Goal: Task Accomplishment & Management: Manage account settings

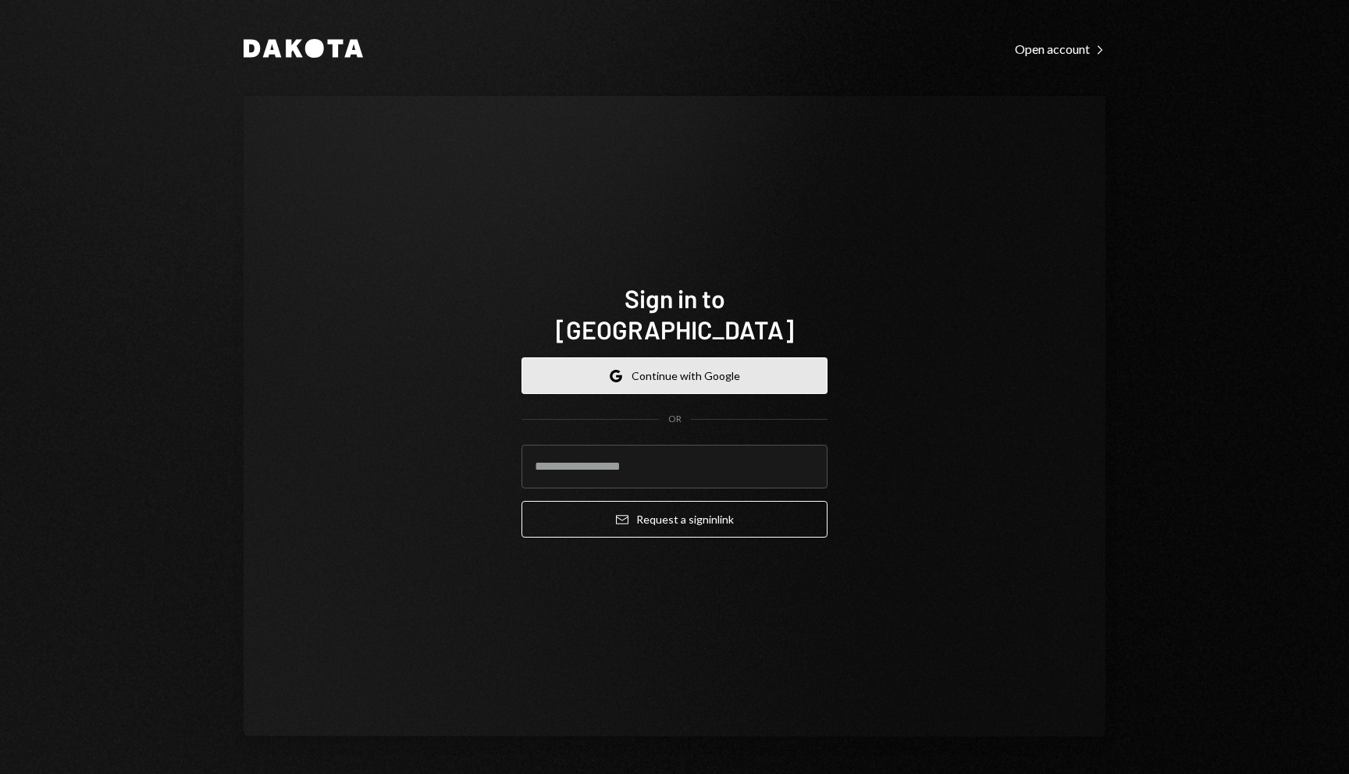
click at [707, 371] on button "Google Continue with Google" at bounding box center [674, 375] width 306 height 37
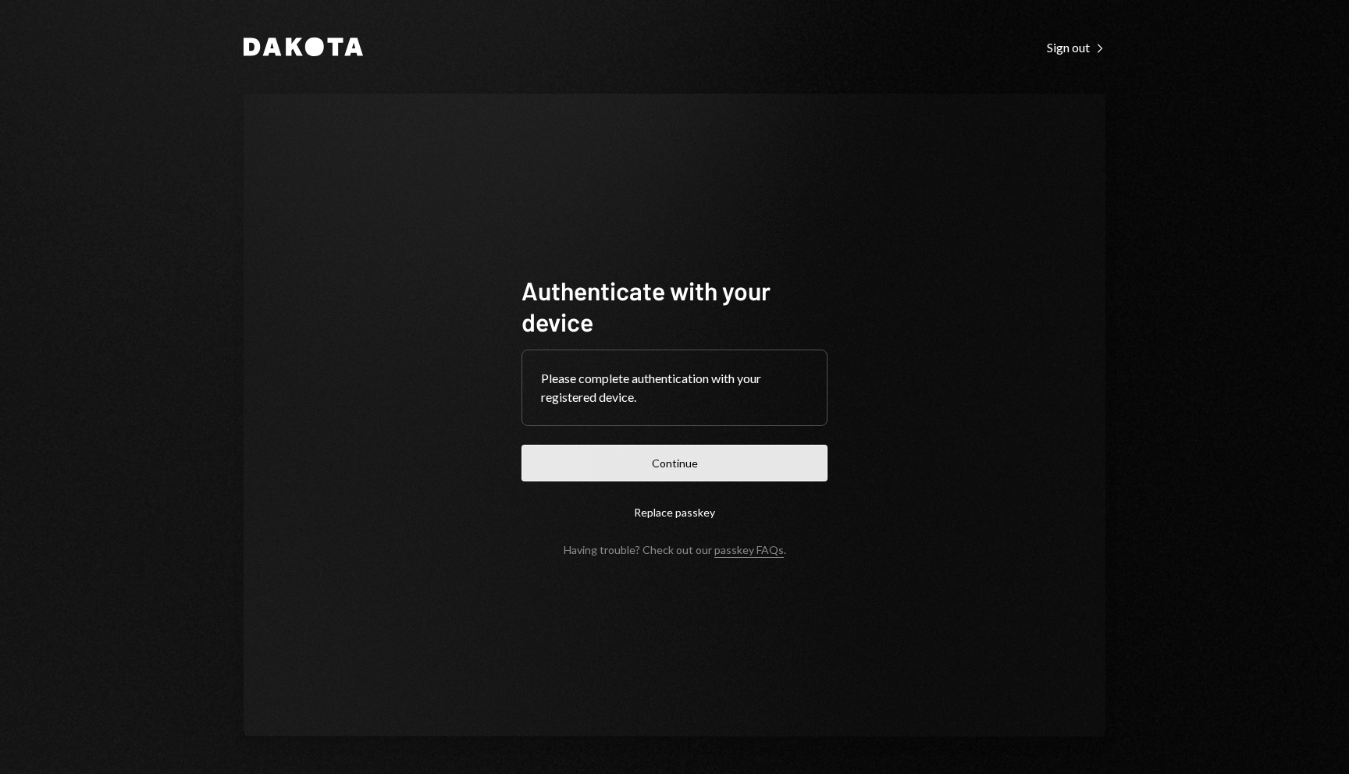
click at [698, 464] on button "Continue" at bounding box center [674, 463] width 306 height 37
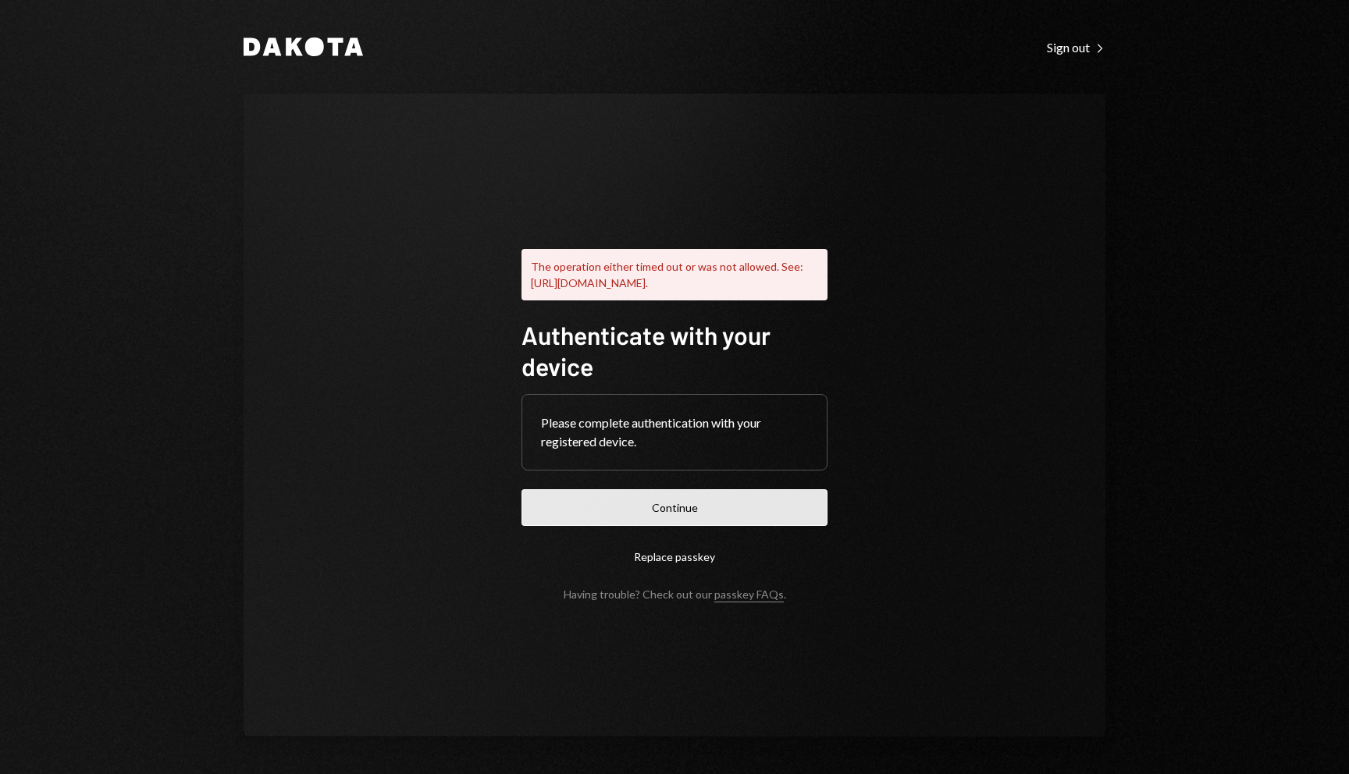
click at [794, 509] on button "Continue" at bounding box center [674, 507] width 306 height 37
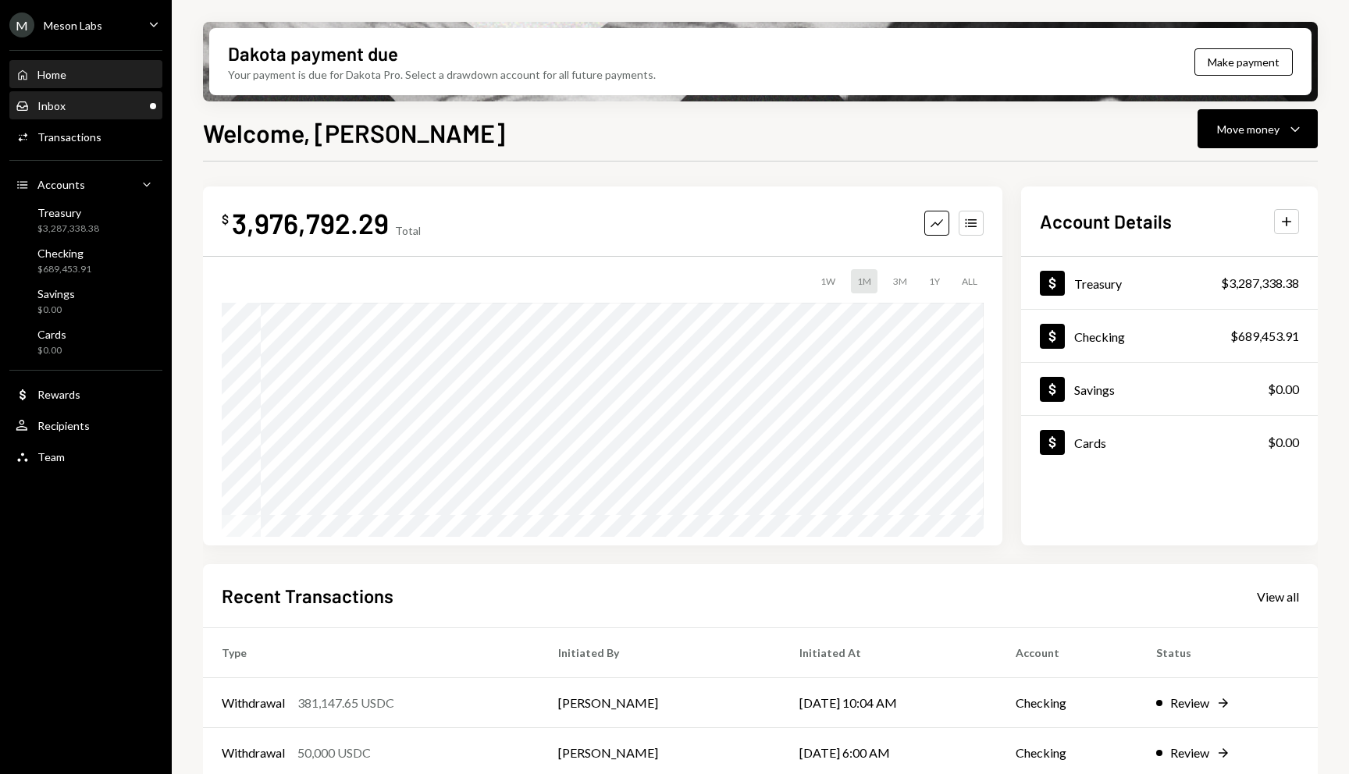
click at [112, 111] on div "Inbox Inbox" at bounding box center [86, 106] width 140 height 14
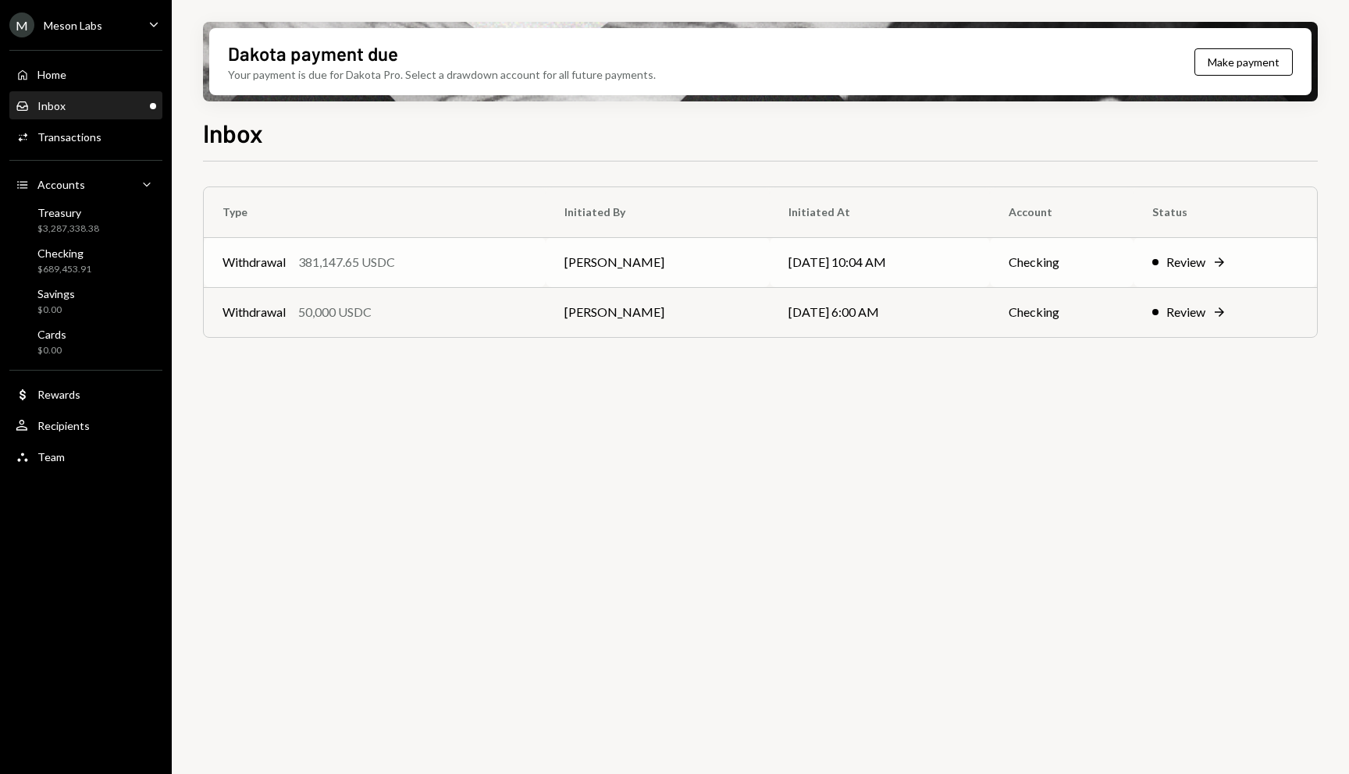
click at [1210, 265] on div "Review Right Arrow" at bounding box center [1225, 262] width 146 height 19
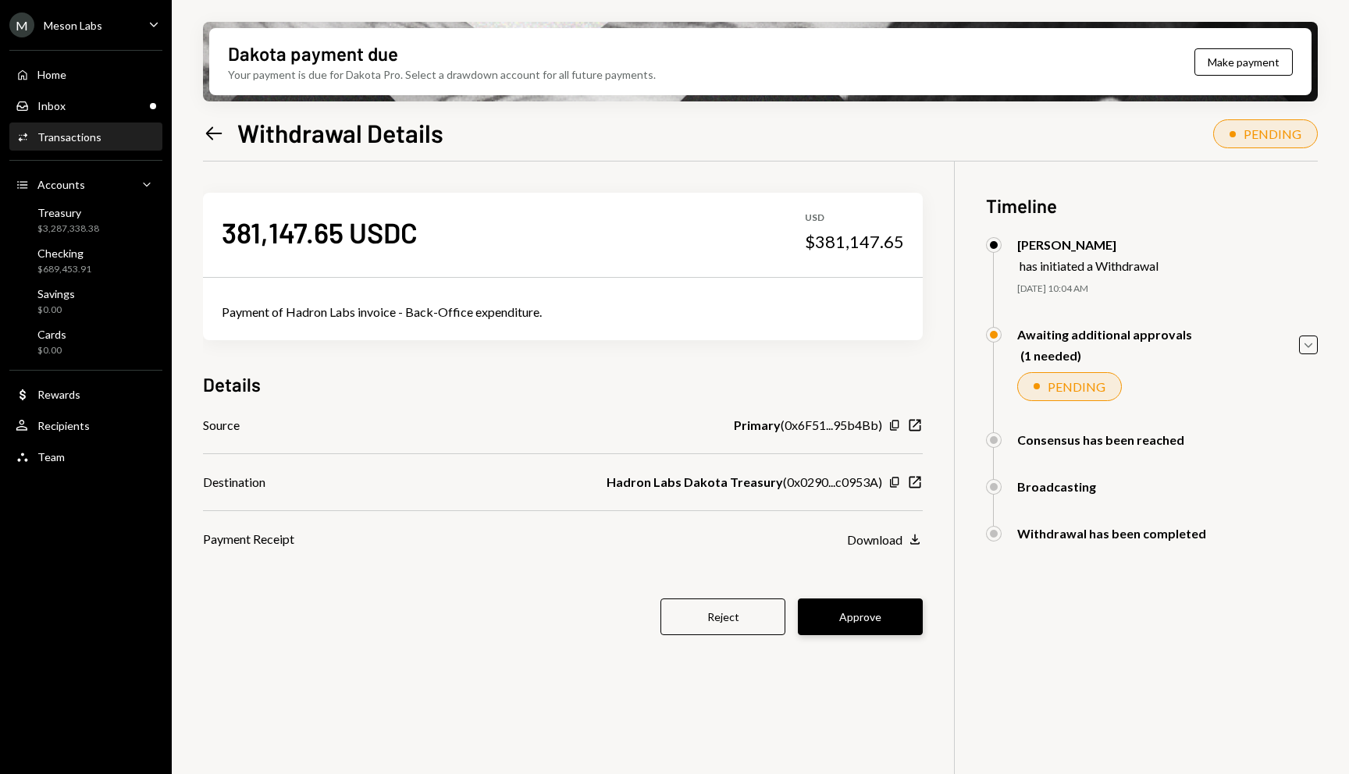
click at [884, 626] on button "Approve" at bounding box center [860, 617] width 125 height 37
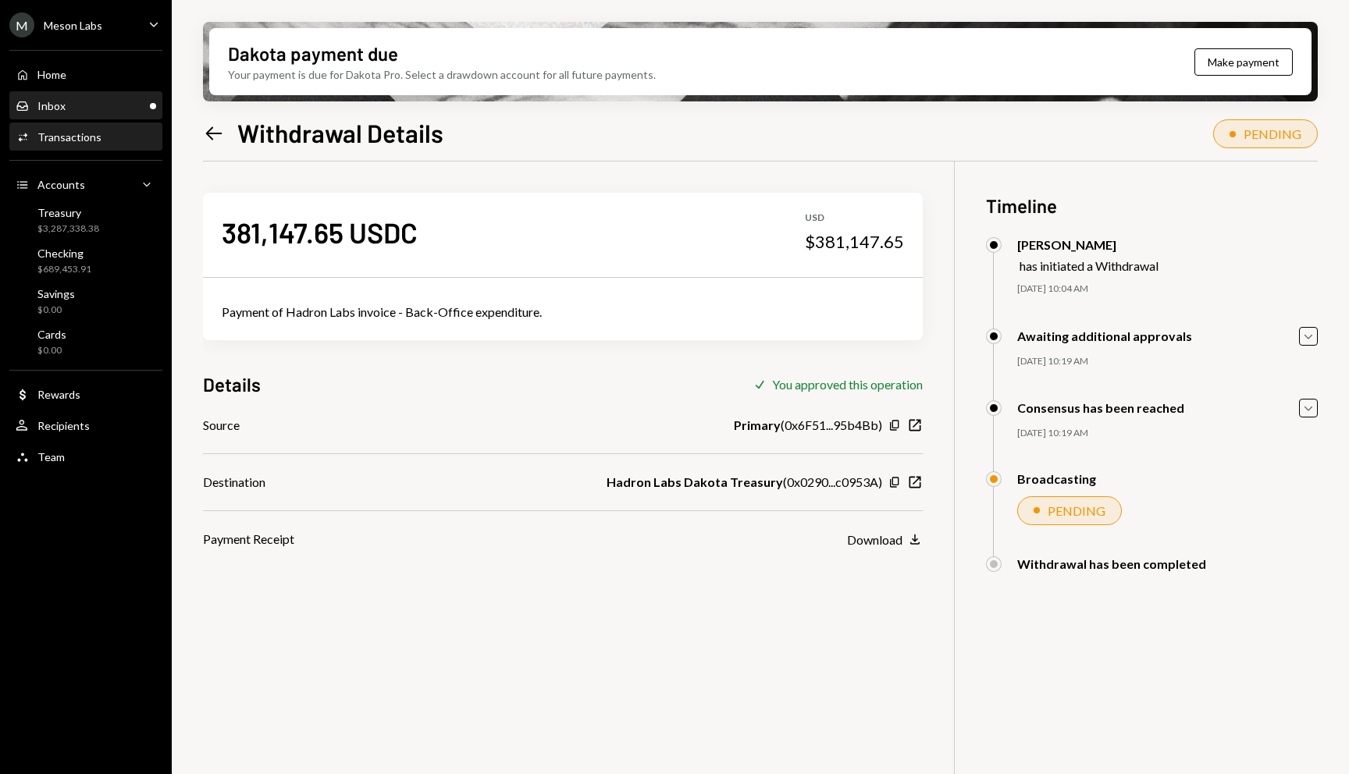
click at [86, 109] on div "Inbox Inbox" at bounding box center [86, 106] width 140 height 14
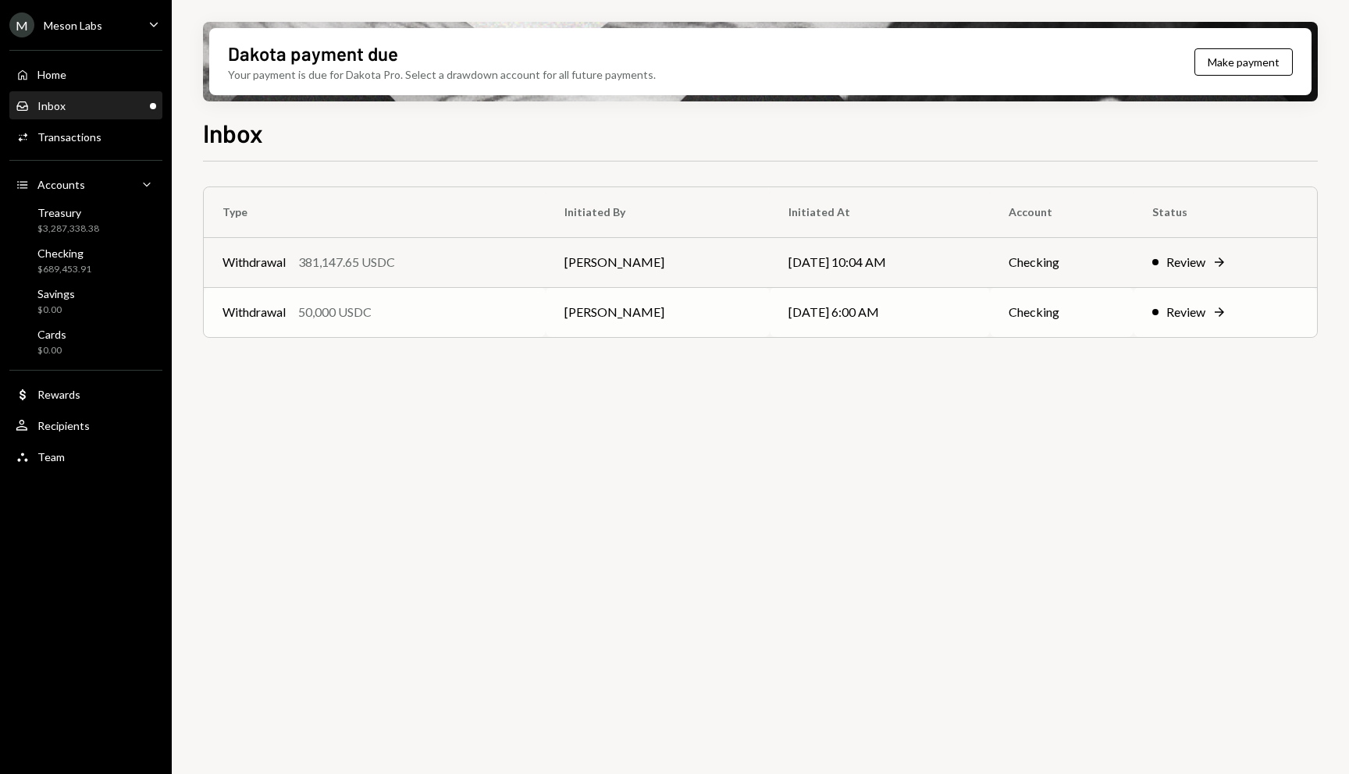
click at [1202, 308] on div "Review" at bounding box center [1185, 312] width 39 height 19
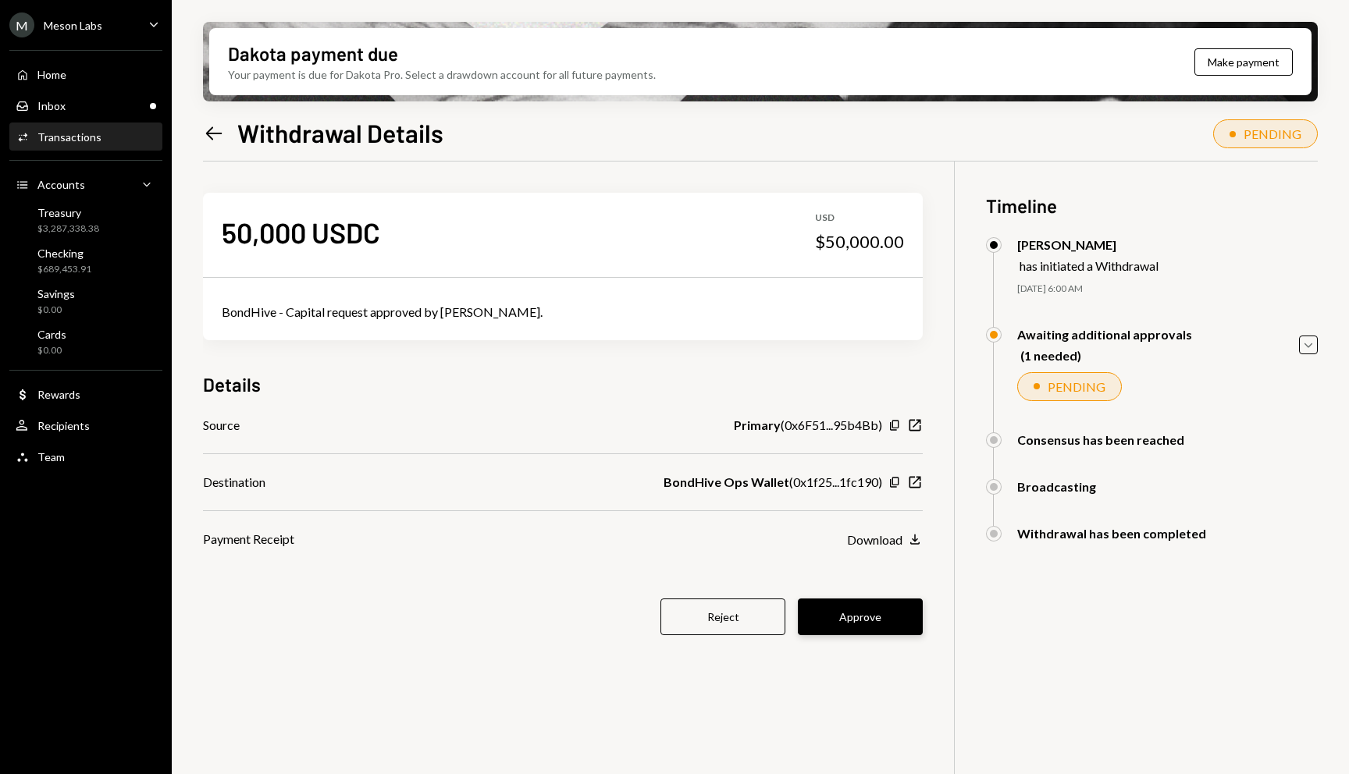
click at [863, 610] on button "Approve" at bounding box center [860, 617] width 125 height 37
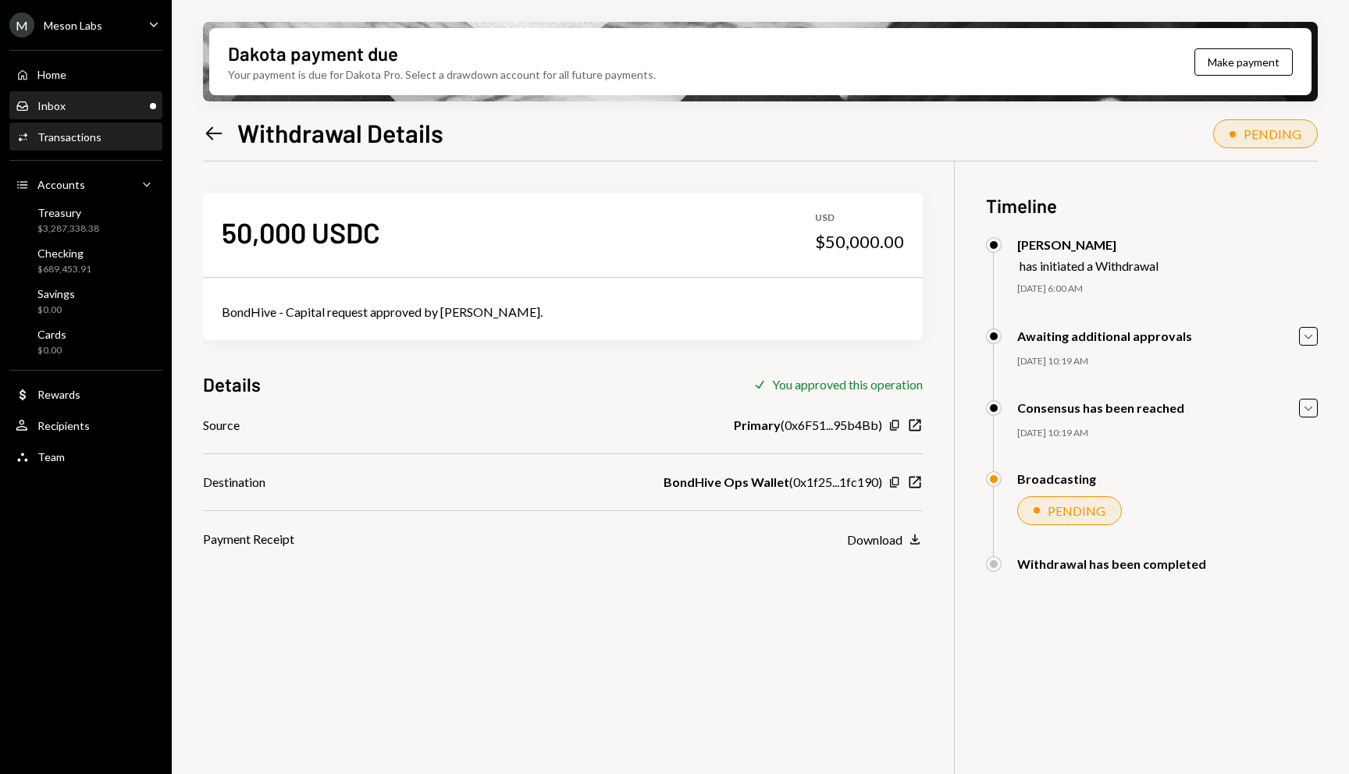
click at [102, 105] on div "Inbox Inbox" at bounding box center [86, 106] width 140 height 14
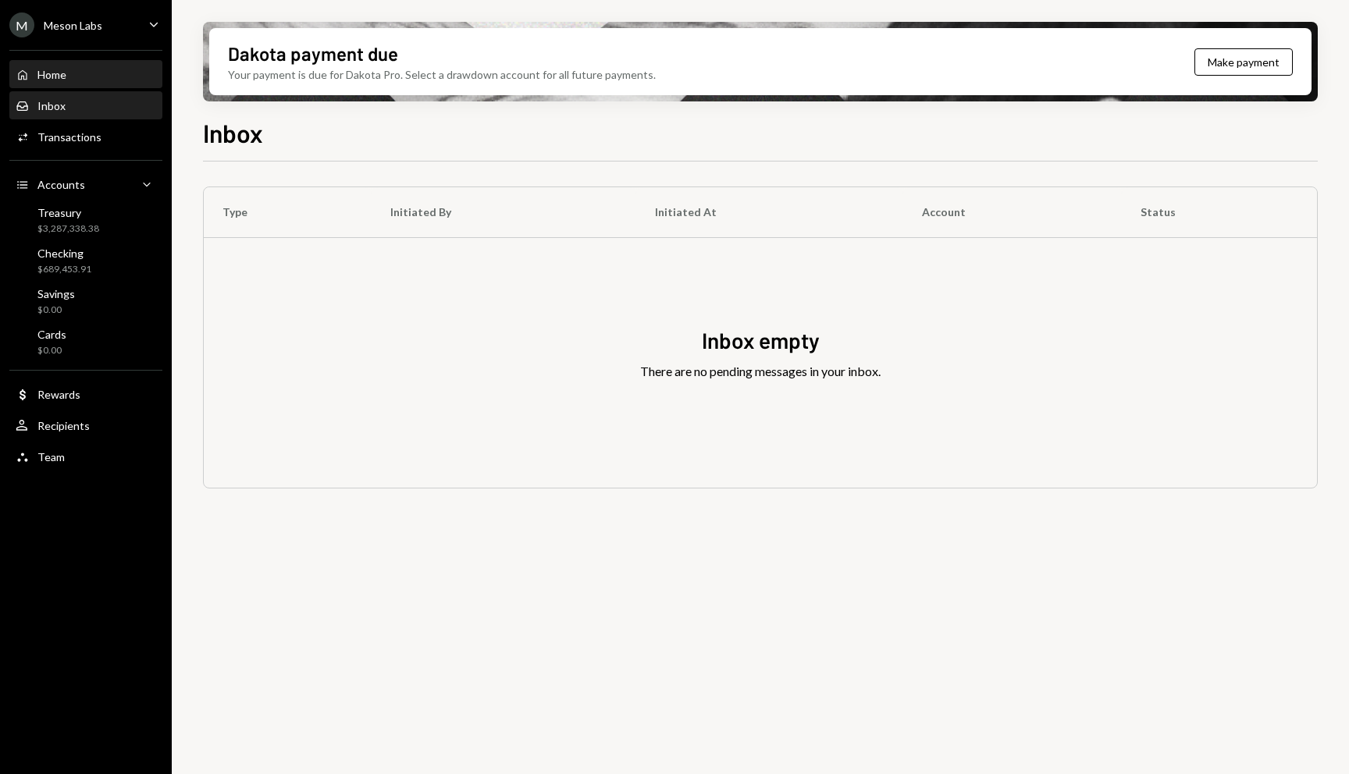
click at [101, 74] on div "Home Home" at bounding box center [86, 75] width 140 height 14
